Goal: Obtain resource: Obtain resource

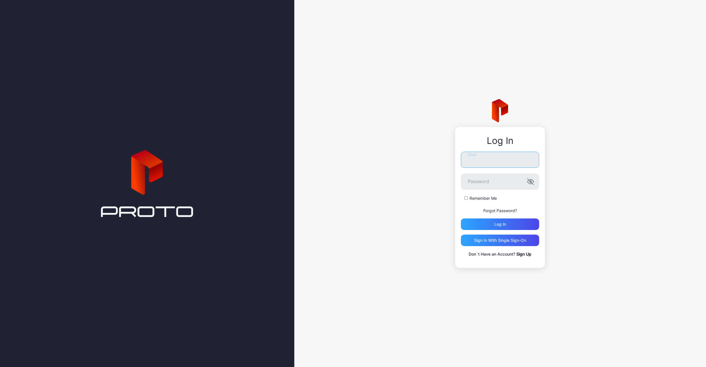
type input "**********"
click at [500, 224] on button "Log in" at bounding box center [500, 224] width 78 height 12
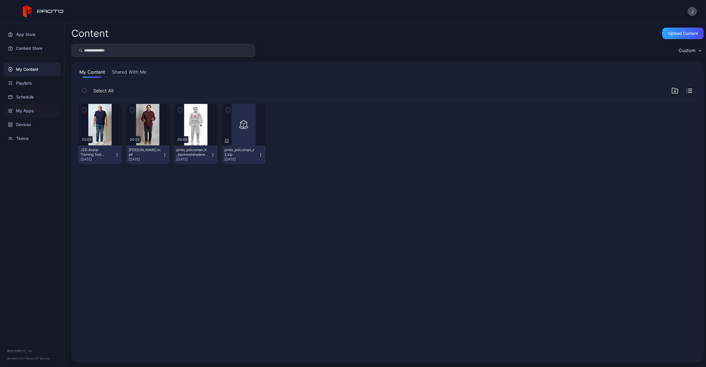
click at [23, 110] on div "My Apps" at bounding box center [31, 111] width 57 height 14
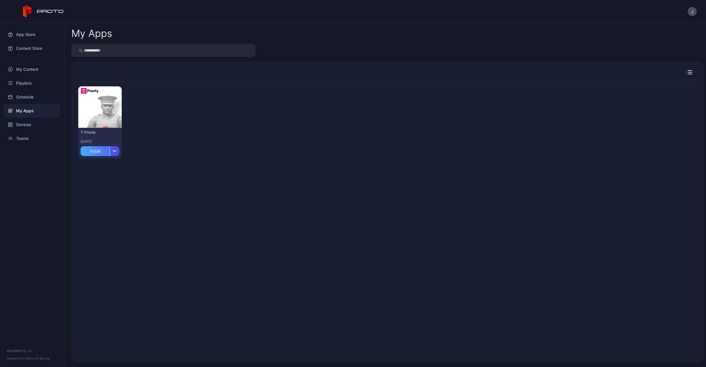
click at [99, 150] on div "Install" at bounding box center [95, 151] width 29 height 10
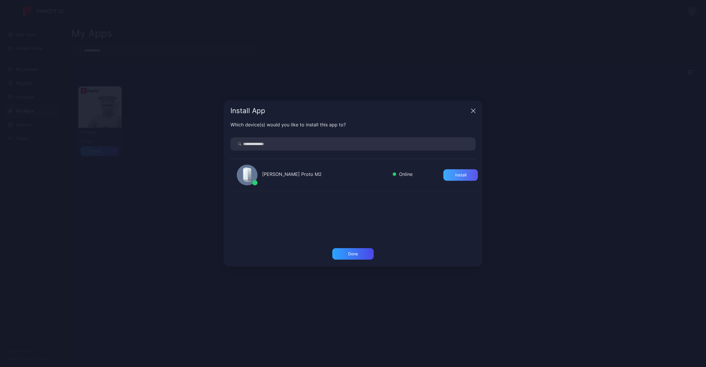
click at [456, 174] on div "Install" at bounding box center [460, 175] width 11 height 5
click at [358, 252] on div "Done" at bounding box center [353, 253] width 10 height 5
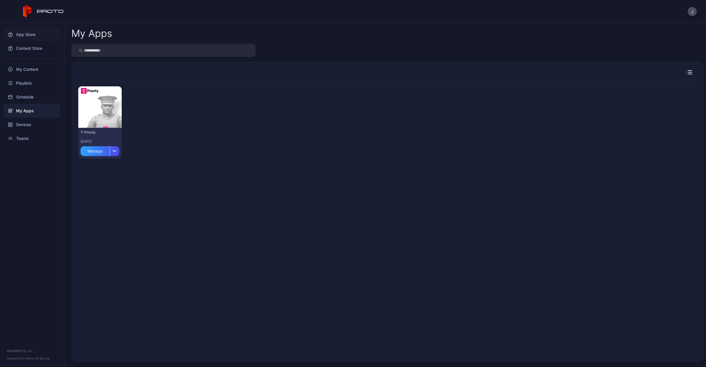
click at [26, 36] on div "App Store" at bounding box center [31, 35] width 57 height 14
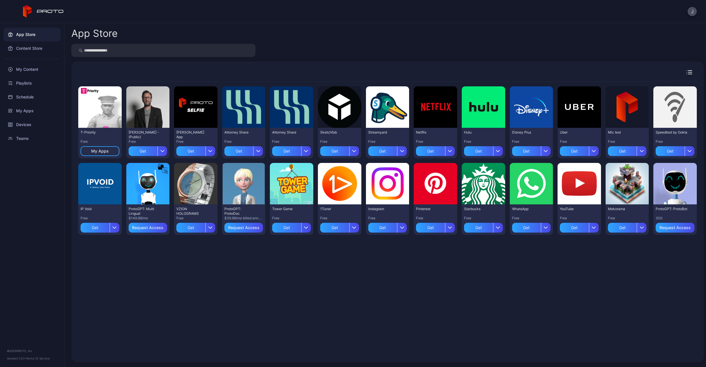
click at [18, 32] on div "App Store" at bounding box center [31, 35] width 57 height 14
click at [194, 183] on div "Preview" at bounding box center [196, 183] width 18 height 9
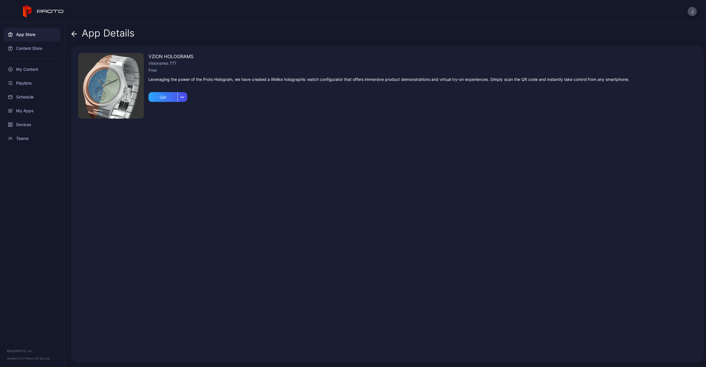
click at [74, 33] on icon at bounding box center [74, 34] width 6 height 6
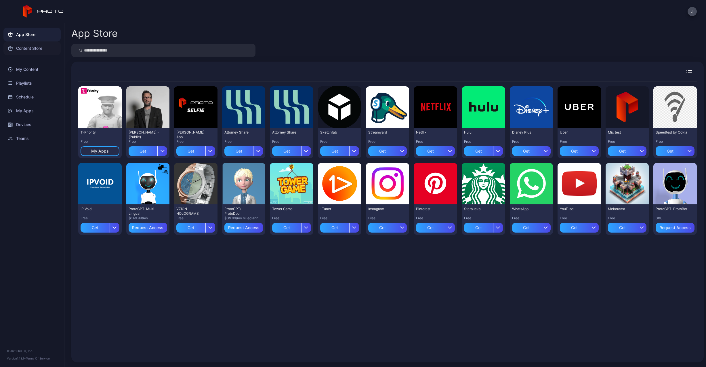
click at [29, 49] on div "Content Store" at bounding box center [31, 48] width 57 height 14
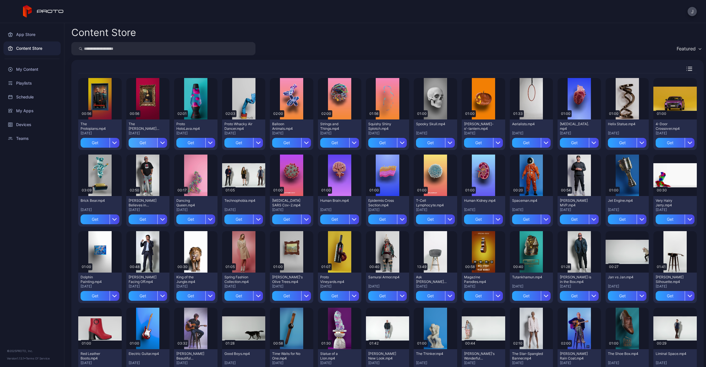
click at [143, 142] on div "Get" at bounding box center [143, 143] width 29 height 10
click at [518, 219] on div "Get" at bounding box center [526, 219] width 29 height 10
click at [569, 219] on div "Get" at bounding box center [574, 219] width 29 height 10
click at [568, 293] on div "Get" at bounding box center [574, 296] width 29 height 10
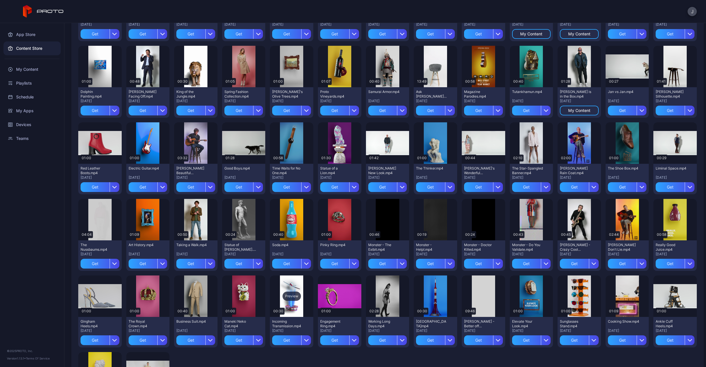
scroll to position [227, 0]
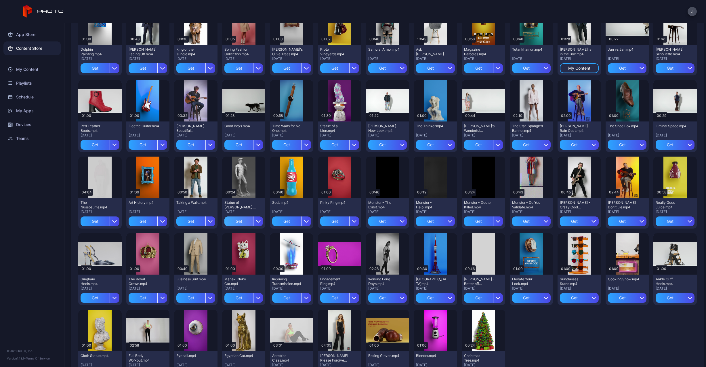
click at [235, 219] on div "Get" at bounding box center [238, 221] width 29 height 10
click at [186, 220] on div "Get" at bounding box center [190, 221] width 29 height 10
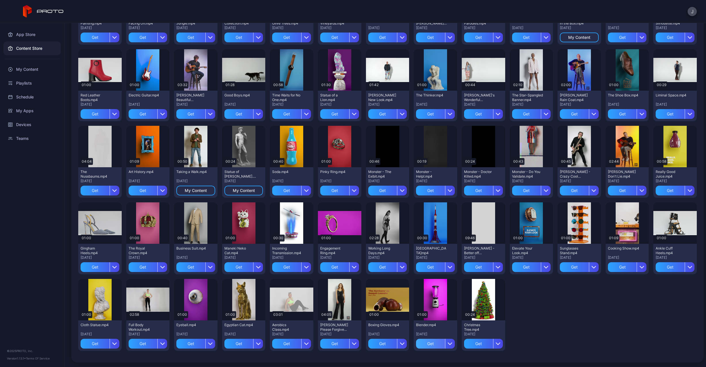
click at [423, 343] on div "Get" at bounding box center [430, 343] width 29 height 10
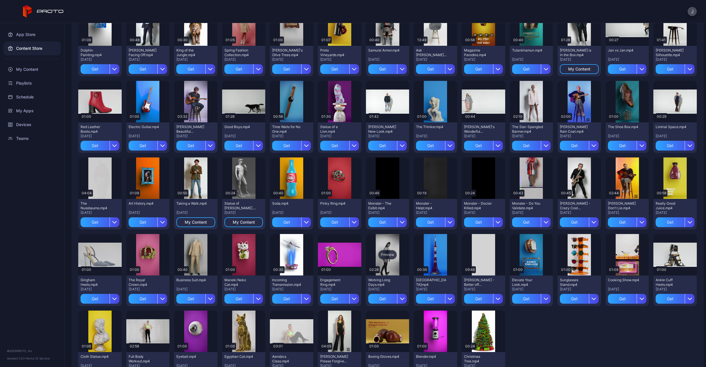
scroll to position [199, 0]
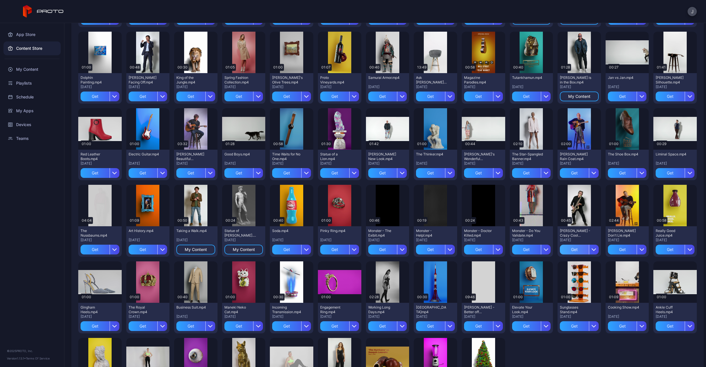
click at [567, 250] on div "Get" at bounding box center [574, 249] width 29 height 10
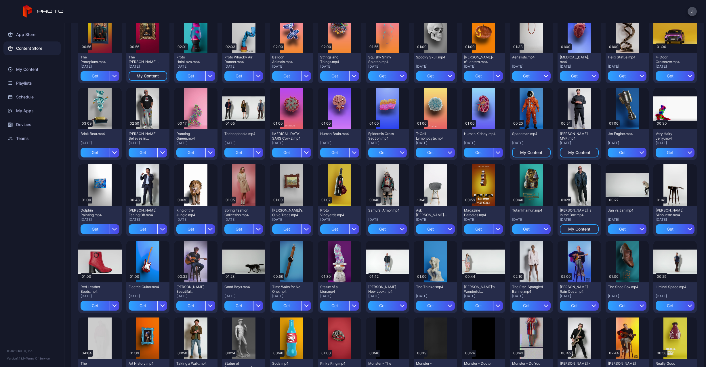
scroll to position [0, 0]
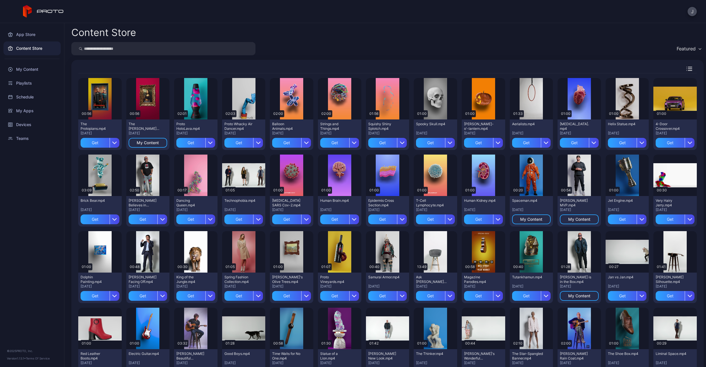
click at [150, 143] on div "My Content" at bounding box center [148, 142] width 22 height 5
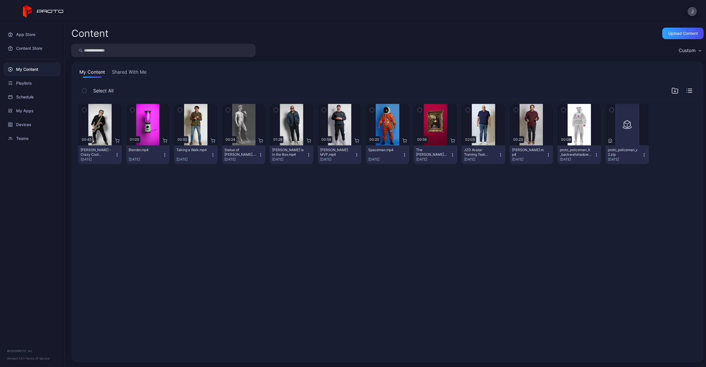
click at [102, 93] on span "Select All" at bounding box center [103, 90] width 20 height 7
click at [83, 91] on icon "button" at bounding box center [83, 90] width 1 height 1
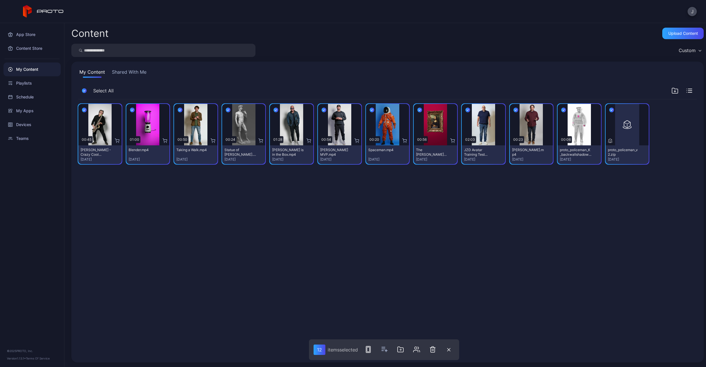
click at [386, 198] on div "Preview 00:45 [PERSON_NAME] - Crazy Cool Technology.mp4 [DATE] Preview 01:00 Bl…" at bounding box center [387, 227] width 627 height 265
click at [204, 77] on div "My Content Shared With Me" at bounding box center [387, 72] width 618 height 9
click at [321, 351] on div "12" at bounding box center [319, 349] width 12 height 10
click at [233, 202] on div "Preview 00:45 [PERSON_NAME] - Crazy Cool Technology.mp4 [DATE] Preview 01:00 Bl…" at bounding box center [387, 227] width 627 height 265
click at [198, 110] on div "Preview" at bounding box center [195, 124] width 43 height 41
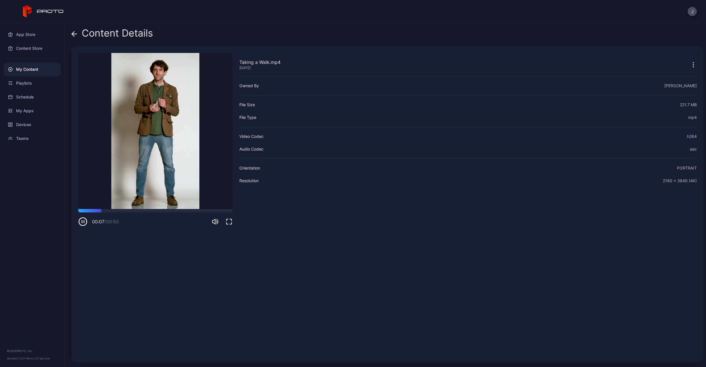
click at [76, 35] on icon at bounding box center [74, 34] width 6 height 6
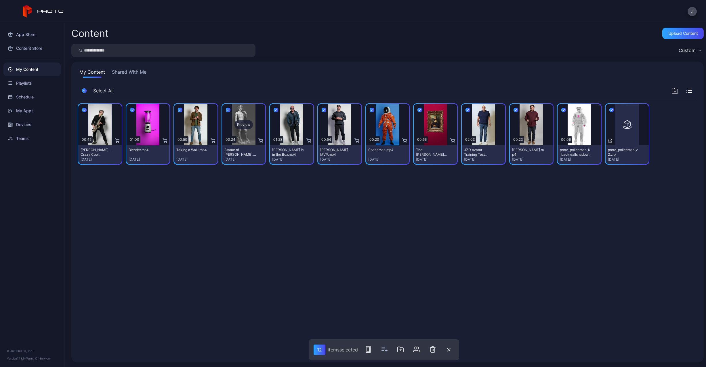
click at [237, 134] on div "Preview" at bounding box center [243, 124] width 43 height 41
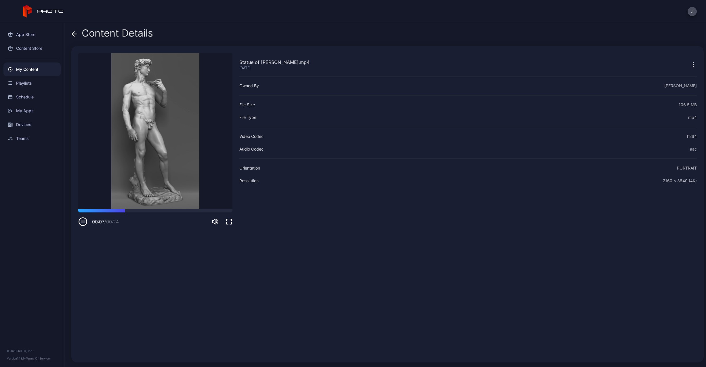
click at [75, 34] on icon at bounding box center [74, 34] width 5 height 0
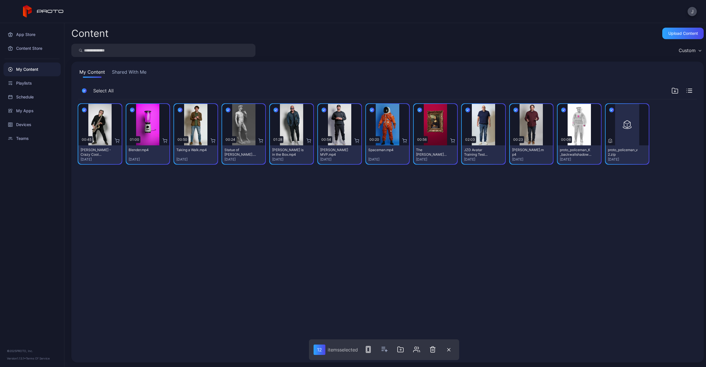
click at [232, 177] on div "Preview 00:45 [PERSON_NAME] - Crazy Cool Technology.mp4 [DATE] Preview 01:00 Bl…" at bounding box center [387, 227] width 627 height 265
click at [368, 350] on rect "button" at bounding box center [368, 349] width 3 height 5
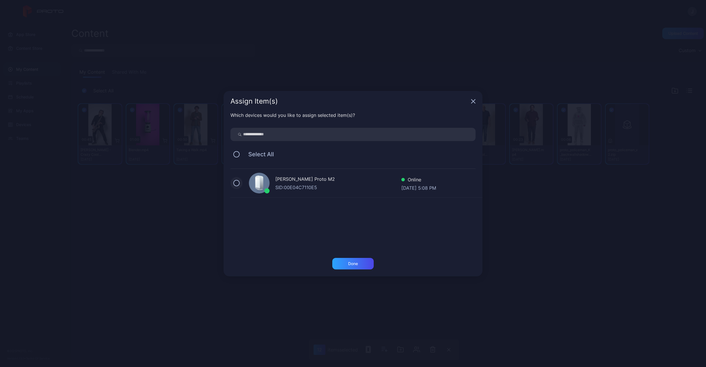
click at [237, 182] on button at bounding box center [236, 183] width 6 height 6
click at [356, 264] on div "Done" at bounding box center [353, 263] width 10 height 5
